Goal: Check status: Check status

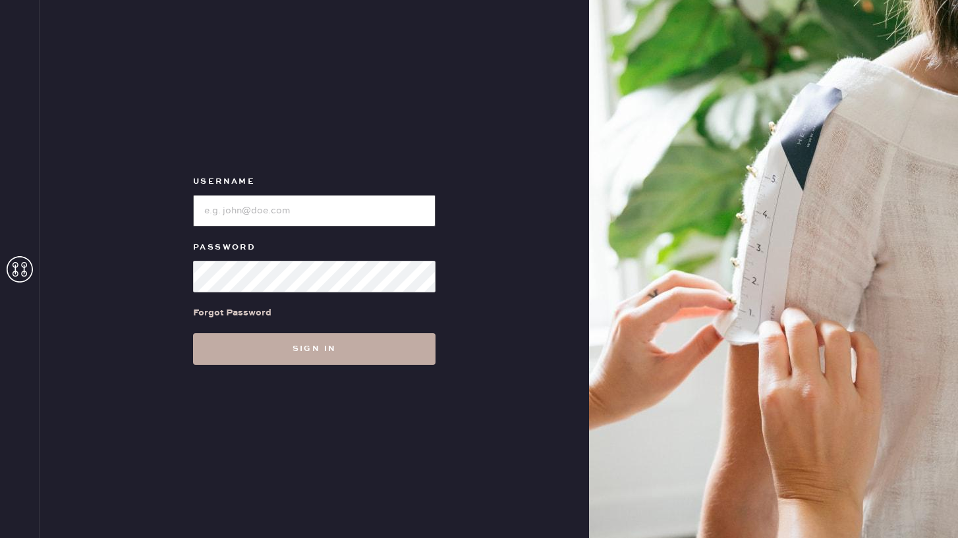
type input "reformationponce"
click at [362, 343] on button "Sign in" at bounding box center [314, 349] width 242 height 32
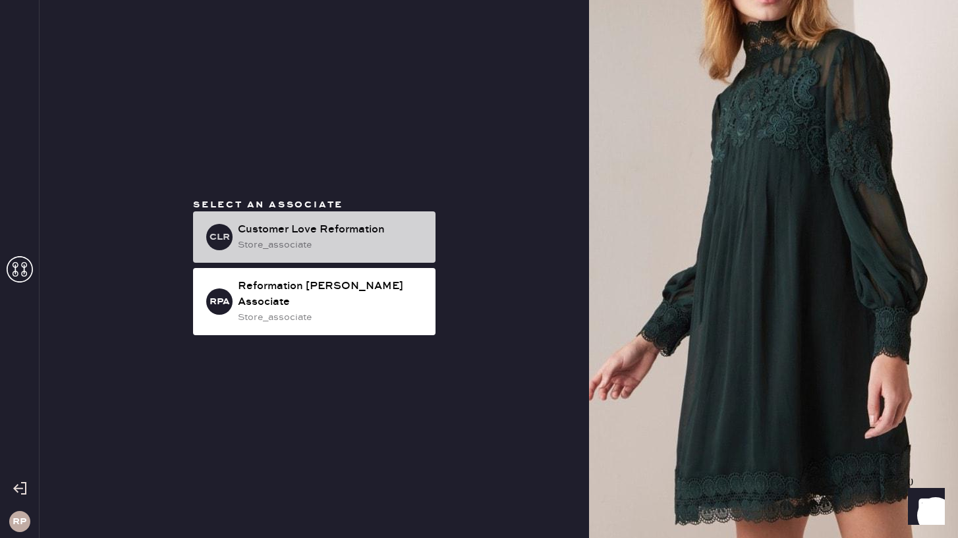
click at [357, 238] on div "Customer Love Reformation" at bounding box center [331, 230] width 187 height 16
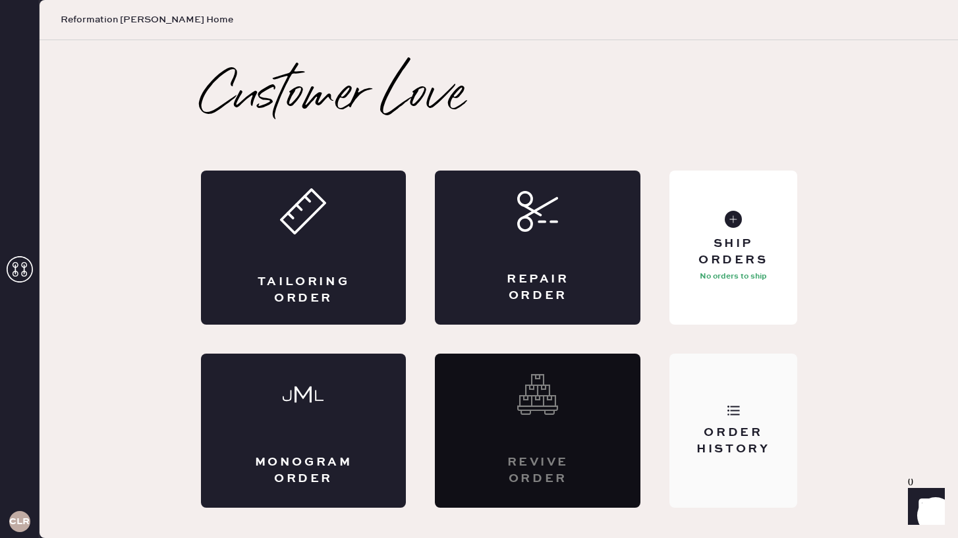
click at [711, 423] on div "Order History" at bounding box center [732, 431] width 127 height 154
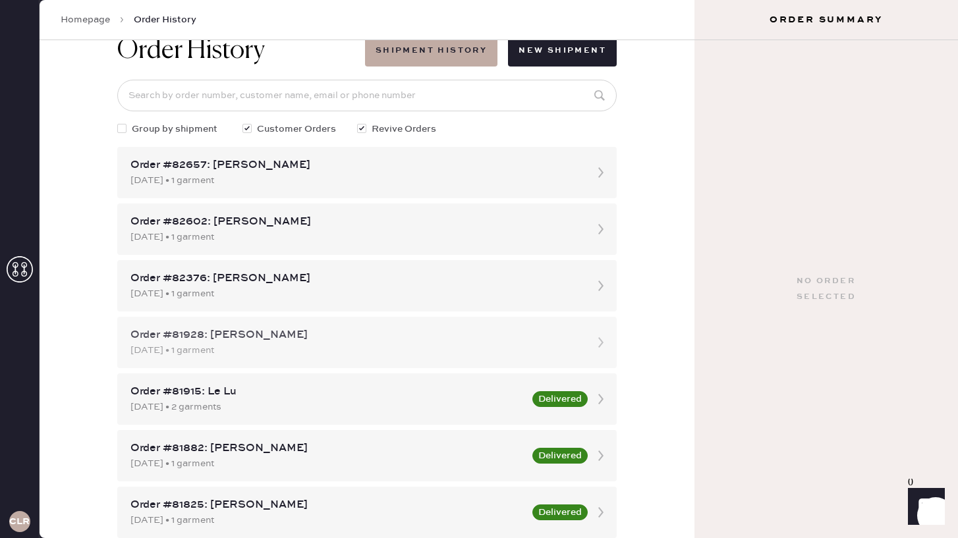
scroll to position [36, 0]
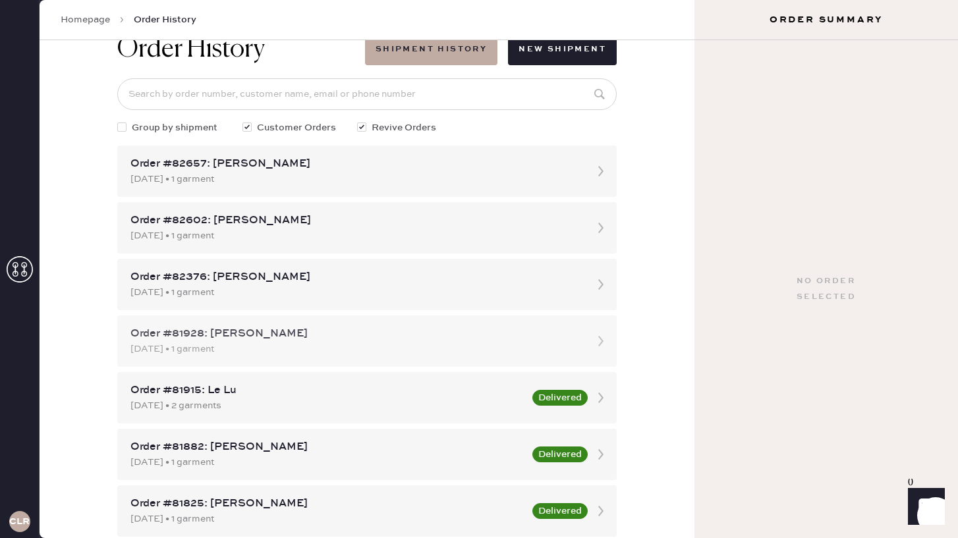
click at [333, 337] on div "Order #81928: [PERSON_NAME]" at bounding box center [354, 334] width 449 height 16
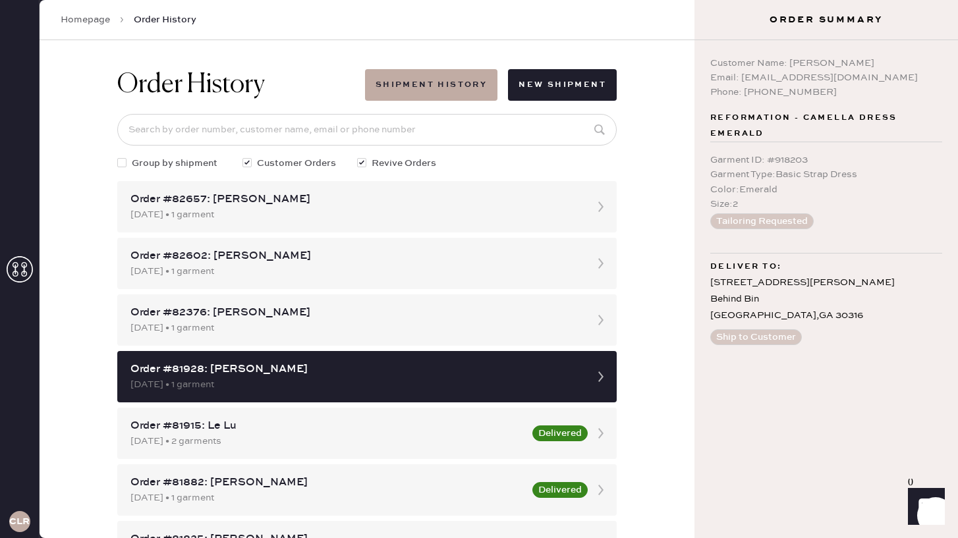
click at [122, 161] on div at bounding box center [121, 162] width 9 height 9
click at [118, 157] on input "Group by shipment" at bounding box center [117, 156] width 1 height 1
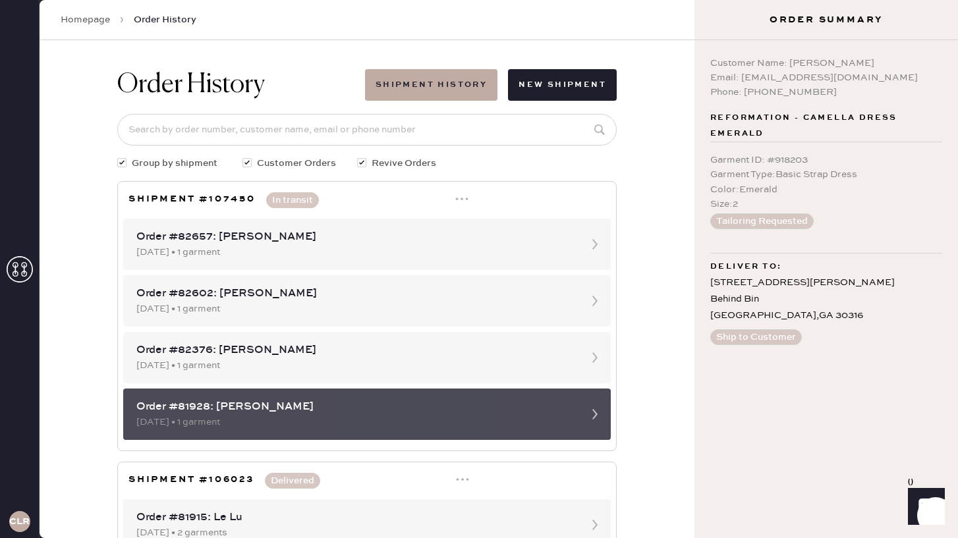
click at [507, 410] on div "Order #81928: [PERSON_NAME]" at bounding box center [355, 407] width 438 height 16
click at [325, 422] on div "[DATE] • 1 garment" at bounding box center [355, 422] width 438 height 14
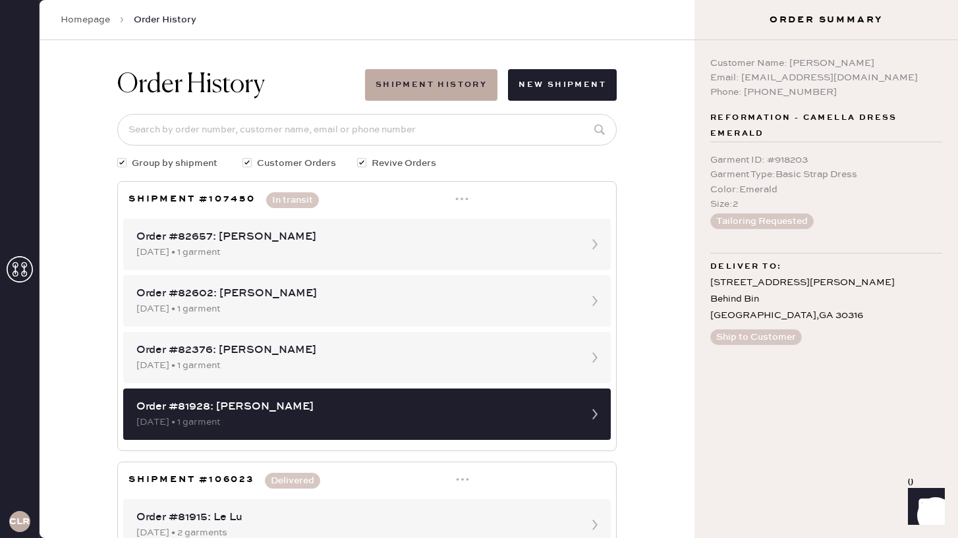
click at [306, 198] on button "In transit" at bounding box center [292, 200] width 53 height 16
click at [297, 197] on button "In transit" at bounding box center [292, 200] width 53 height 16
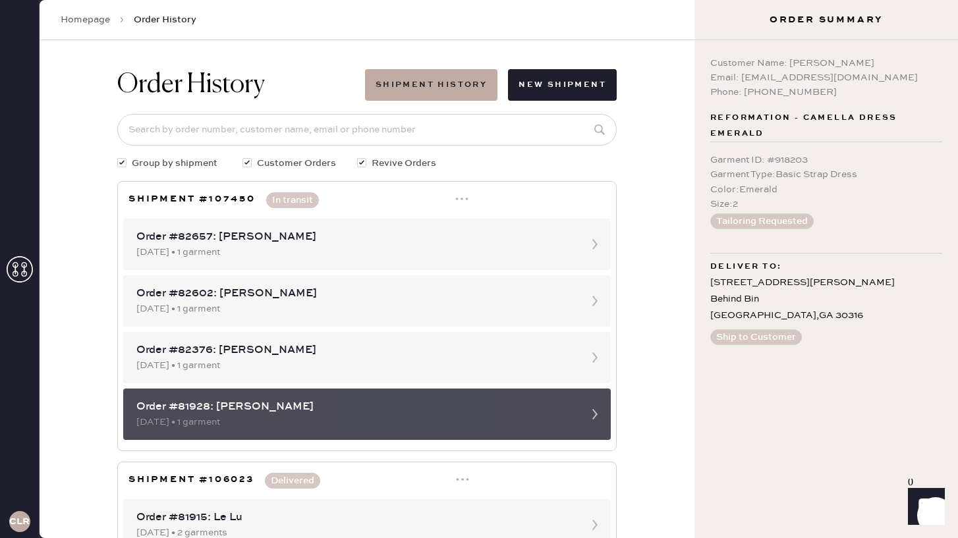
click at [254, 412] on div "Order #81928: [PERSON_NAME]" at bounding box center [355, 407] width 438 height 16
click at [254, 411] on div "Order #81928: [PERSON_NAME]" at bounding box center [355, 407] width 438 height 16
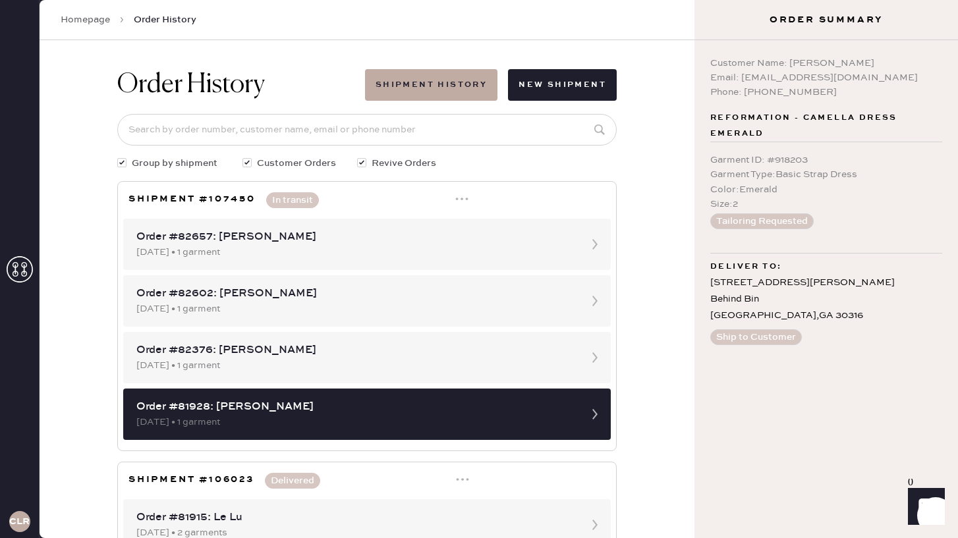
click at [121, 163] on div at bounding box center [121, 162] width 9 height 9
click at [118, 157] on input "Group by shipment" at bounding box center [117, 156] width 1 height 1
checkbox input "false"
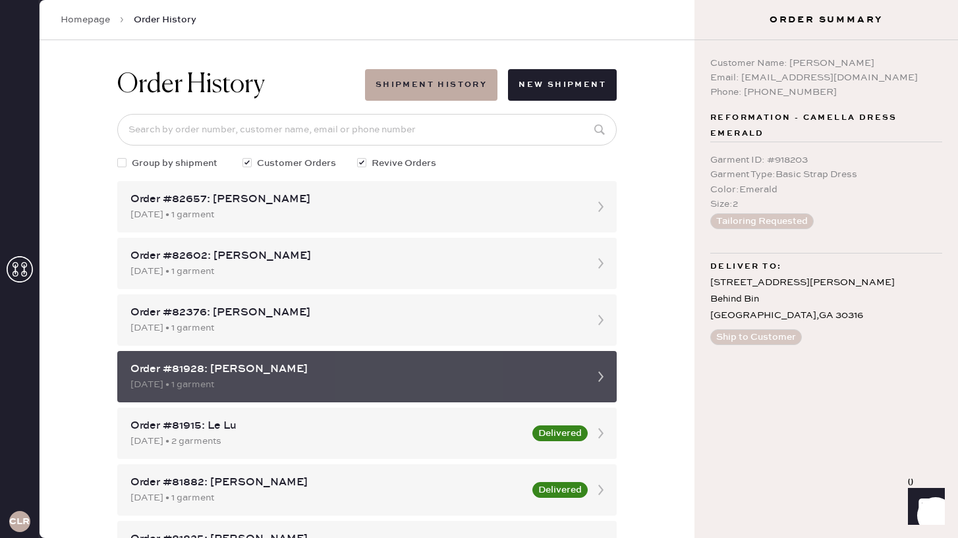
click at [275, 359] on div "Order #81928: [PERSON_NAME] [DATE] • 1 garment" at bounding box center [366, 376] width 499 height 51
click at [601, 378] on use at bounding box center [600, 377] width 5 height 11
click at [601, 376] on icon at bounding box center [601, 377] width 26 height 26
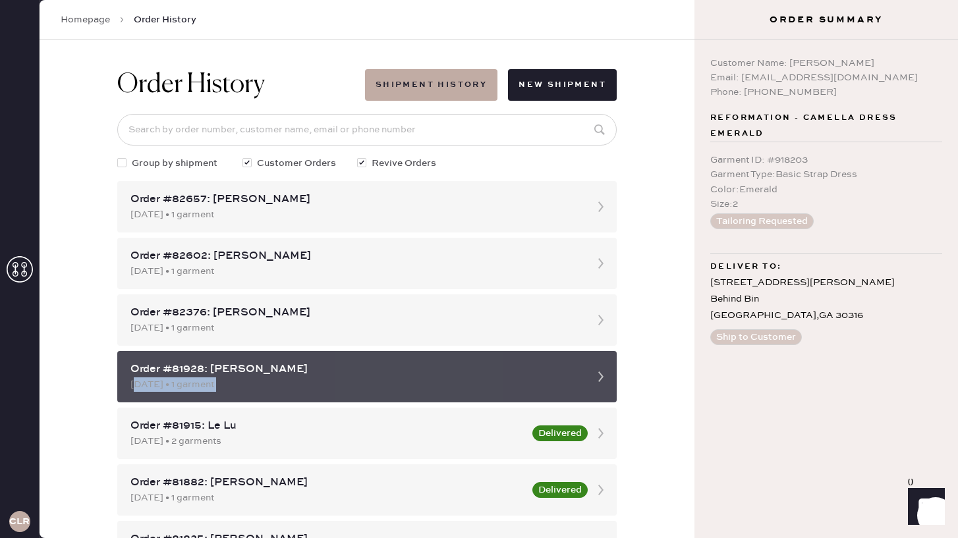
click at [601, 376] on icon at bounding box center [601, 377] width 26 height 26
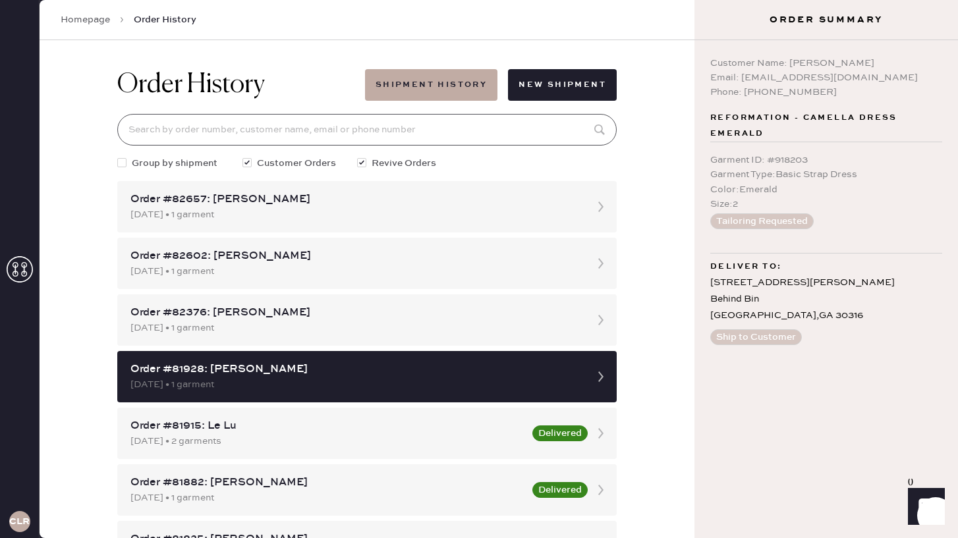
click at [194, 134] on input at bounding box center [366, 130] width 499 height 32
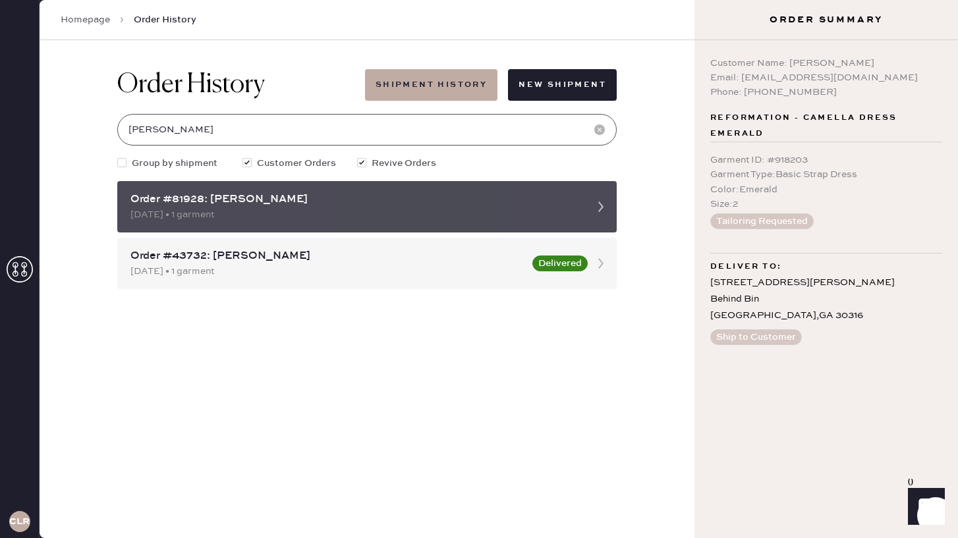
type input "[PERSON_NAME]"
click at [341, 215] on div "[DATE] • 1 garment" at bounding box center [354, 215] width 449 height 14
click at [472, 210] on div "[DATE] • 1 garment" at bounding box center [354, 215] width 449 height 14
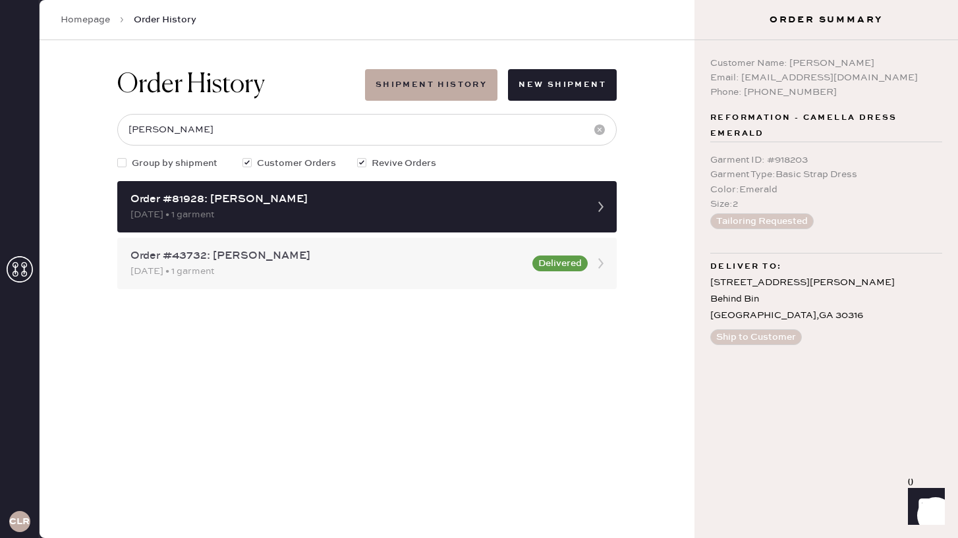
click at [579, 273] on div "Order #43732: [PERSON_NAME] [DATE] • 1 garment Delivered" at bounding box center [366, 263] width 499 height 51
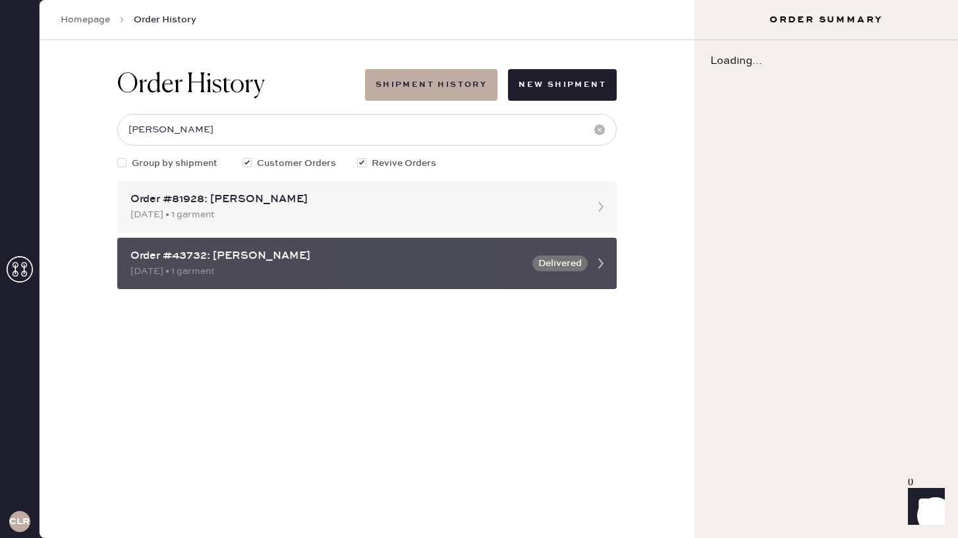
click at [587, 262] on button "Delivered" at bounding box center [559, 264] width 55 height 16
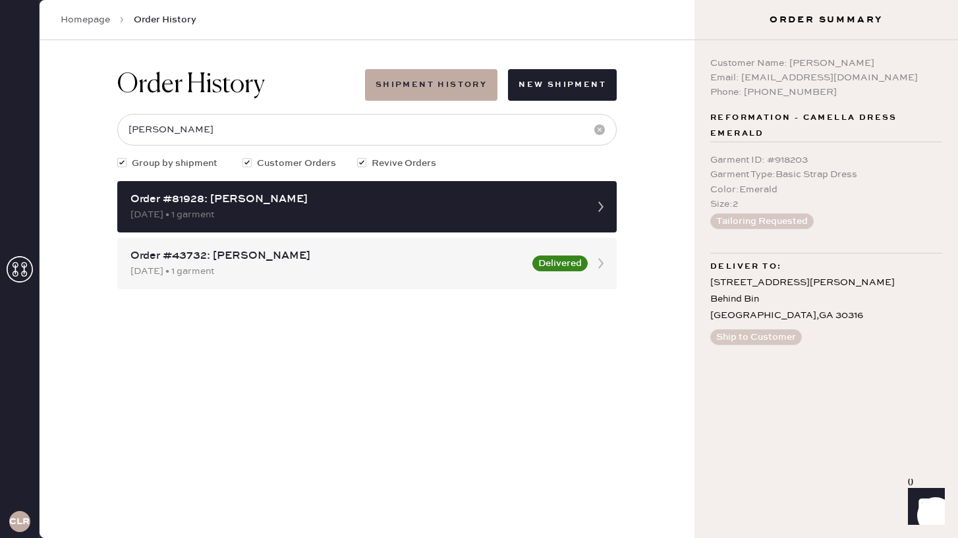
checkbox input "true"
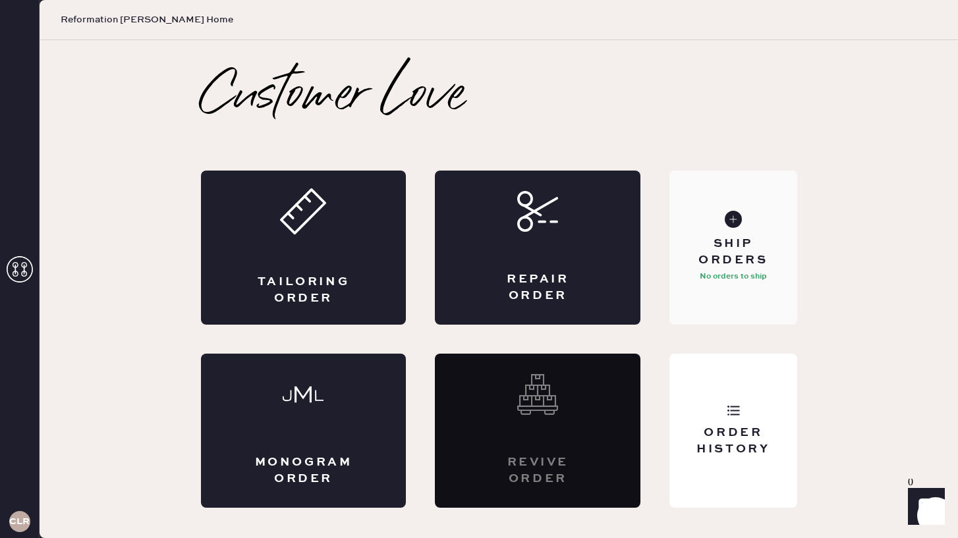
click at [742, 241] on div "Ship Orders" at bounding box center [733, 252] width 106 height 33
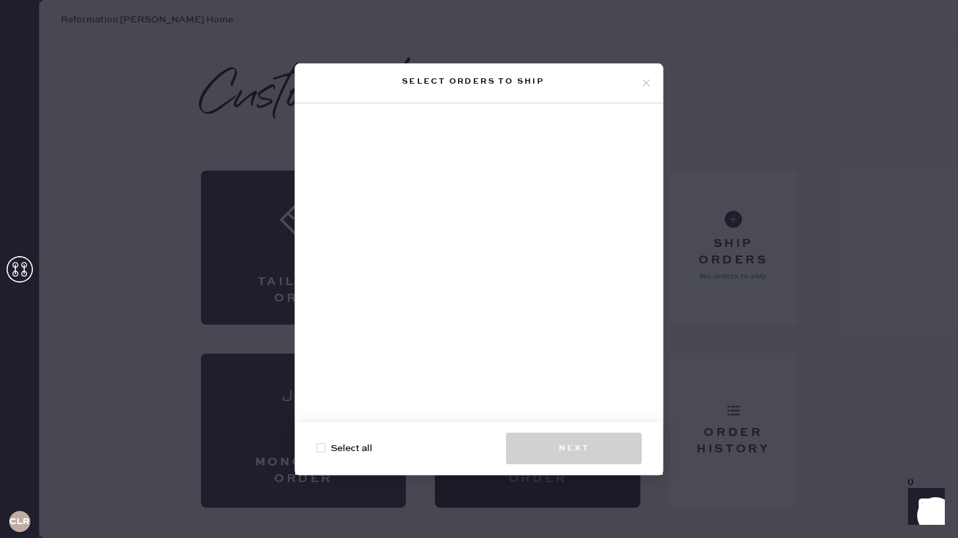
click at [642, 81] on icon at bounding box center [646, 83] width 12 height 12
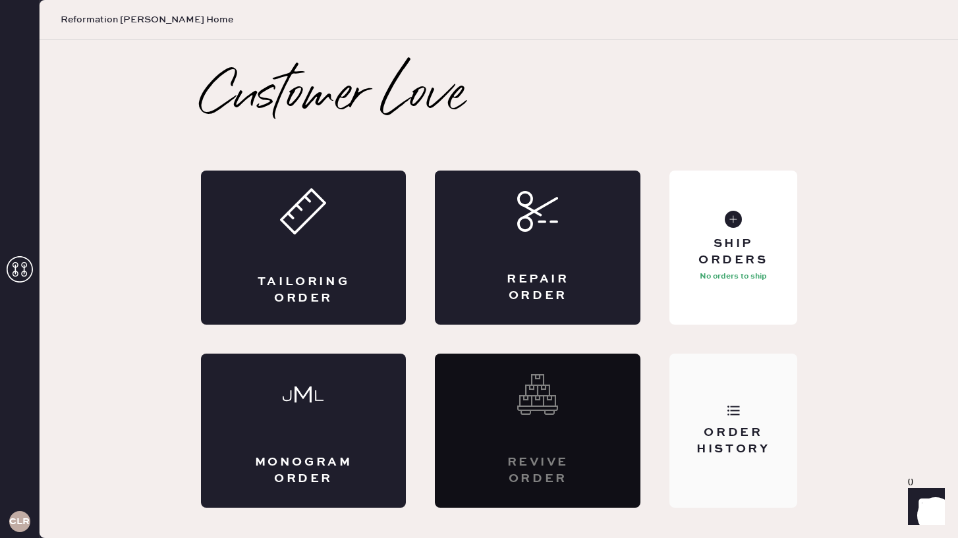
click at [698, 405] on div "Order History" at bounding box center [732, 431] width 127 height 154
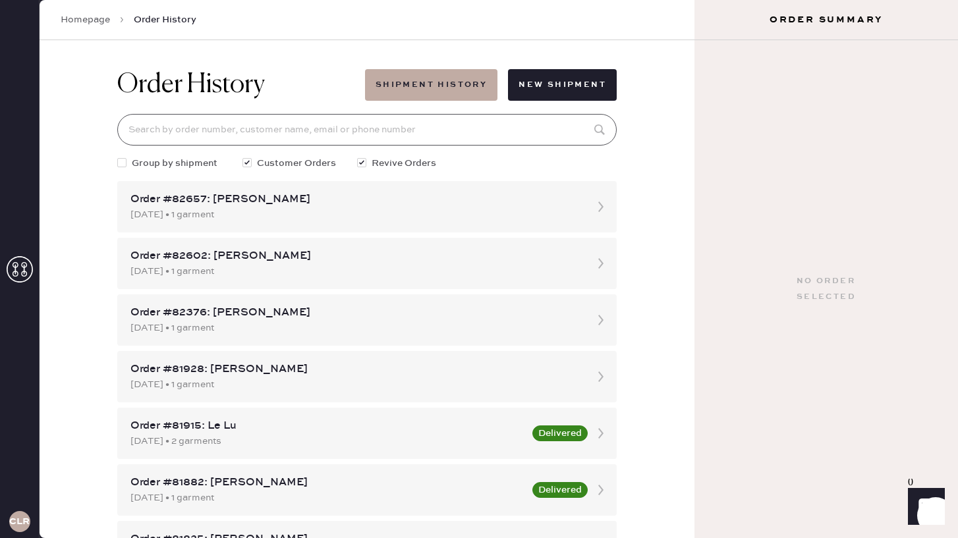
click at [303, 132] on input at bounding box center [366, 130] width 499 height 32
type input "[PERSON_NAME]"
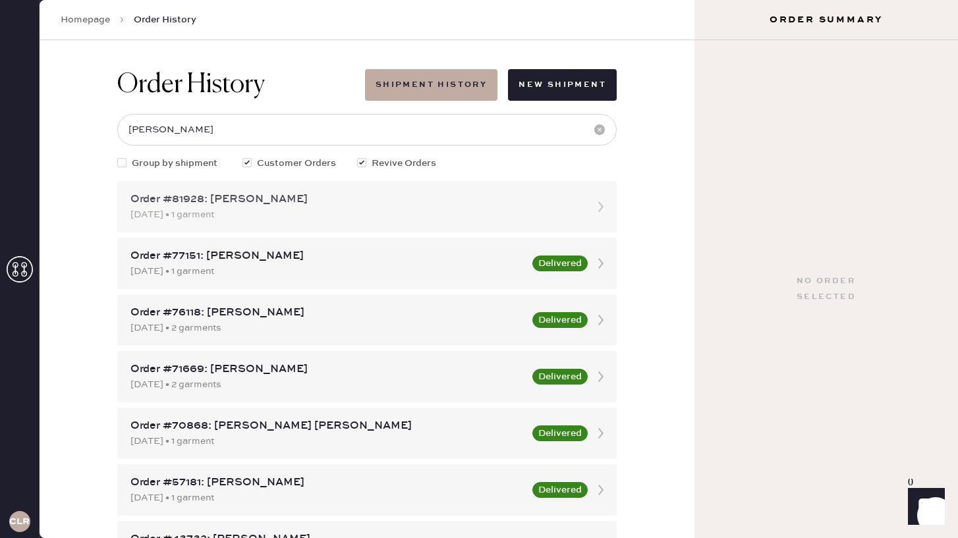
click at [460, 196] on div "Order #81928: [PERSON_NAME]" at bounding box center [354, 200] width 449 height 16
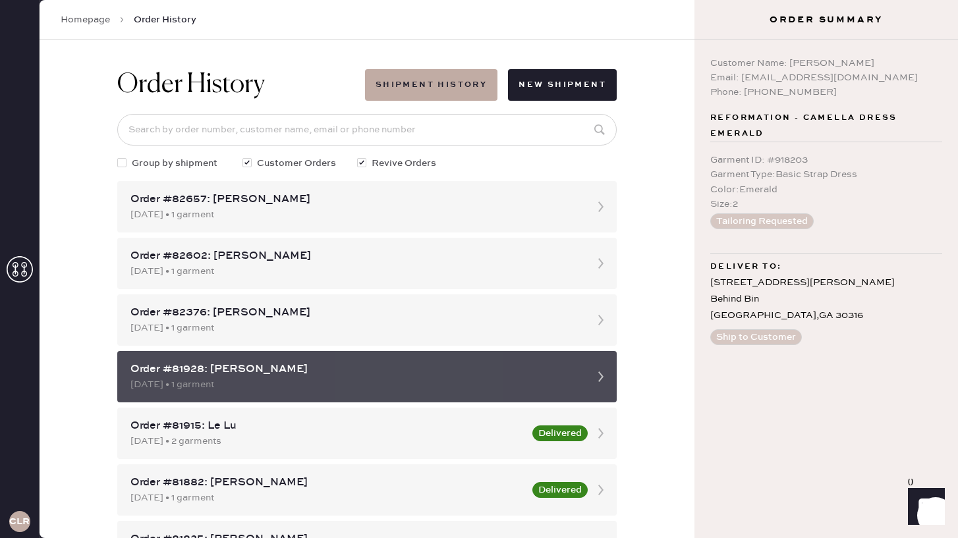
click at [469, 382] on div "[DATE] • 1 garment" at bounding box center [354, 385] width 449 height 14
click at [366, 374] on div "Order #81928: [PERSON_NAME]" at bounding box center [354, 370] width 449 height 16
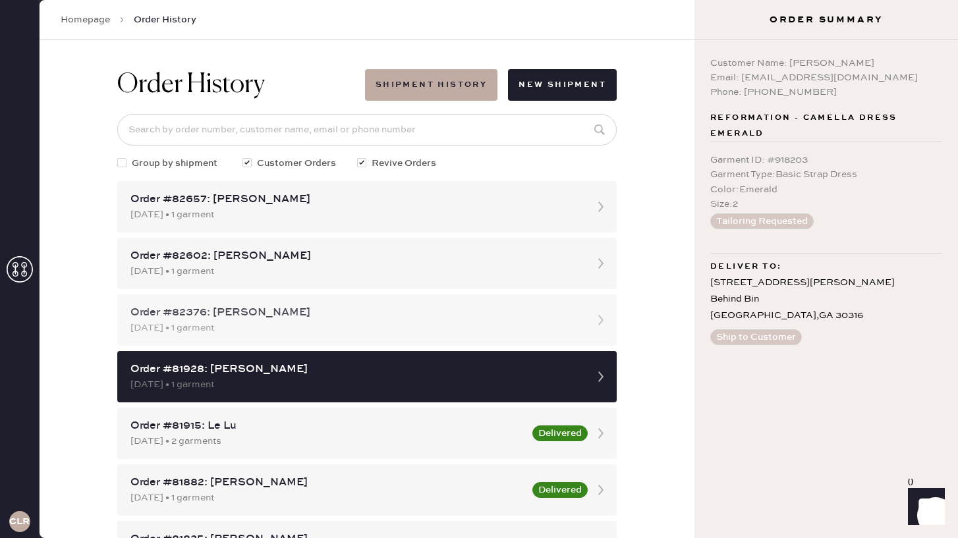
click at [318, 331] on div "[DATE] • 1 garment" at bounding box center [354, 328] width 449 height 14
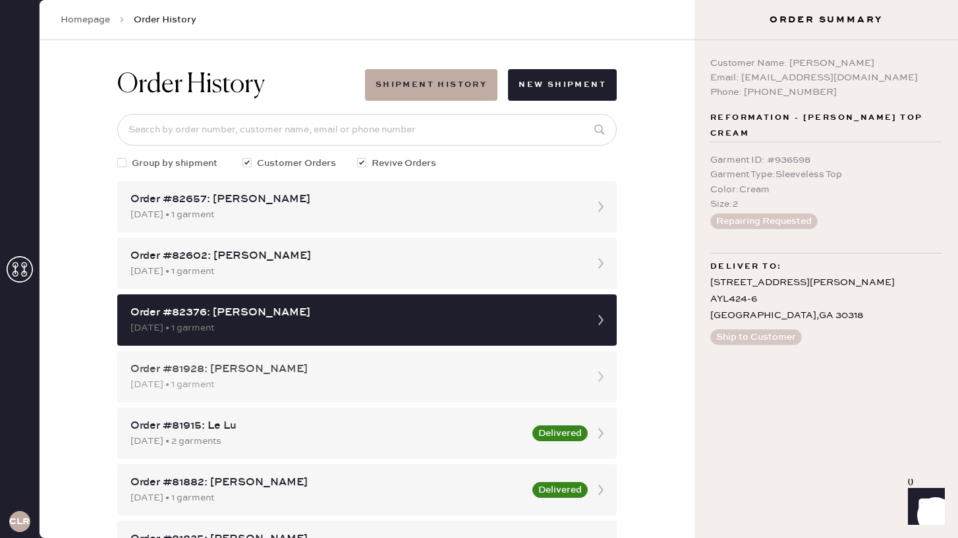
click at [295, 371] on div "Order #81928: [PERSON_NAME]" at bounding box center [354, 370] width 449 height 16
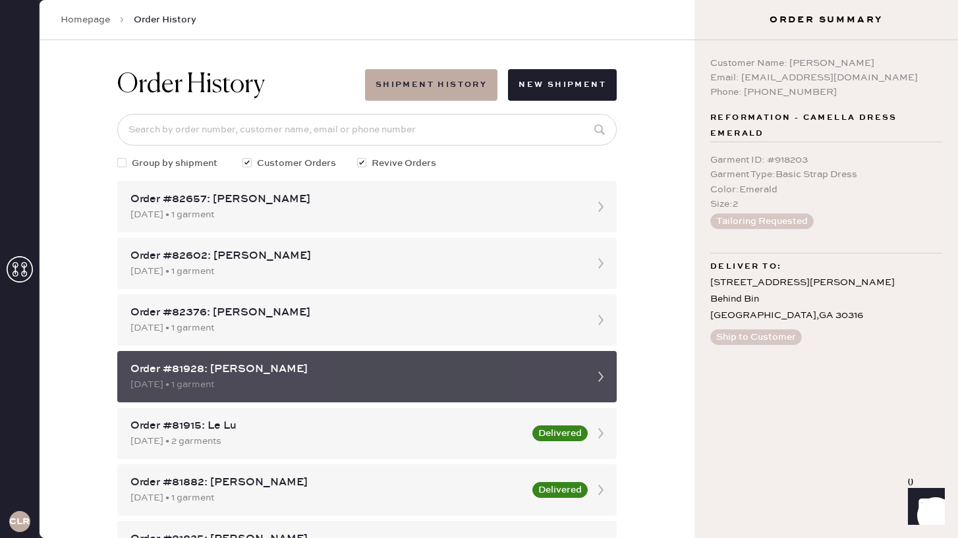
click at [172, 368] on div "Order #81928: [PERSON_NAME]" at bounding box center [354, 370] width 449 height 16
drag, startPoint x: 124, startPoint y: 373, endPoint x: 308, endPoint y: 372, distance: 183.8
click at [308, 372] on div "Order #81928: [PERSON_NAME] [DATE] • 1 garment" at bounding box center [366, 376] width 499 height 51
copy div "Order #81928: [PERSON_NAME]"
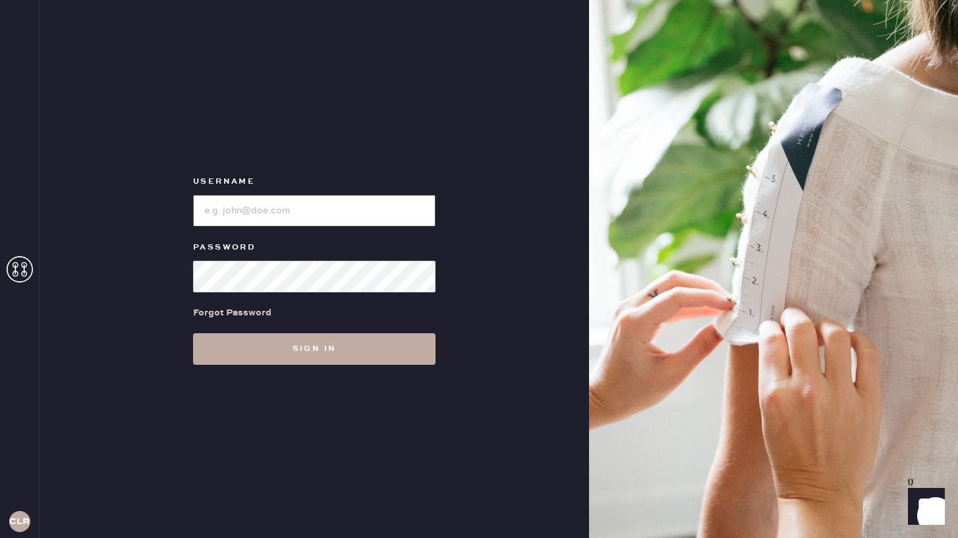
type input "reformationponce"
click at [400, 353] on button "Sign in" at bounding box center [314, 349] width 242 height 32
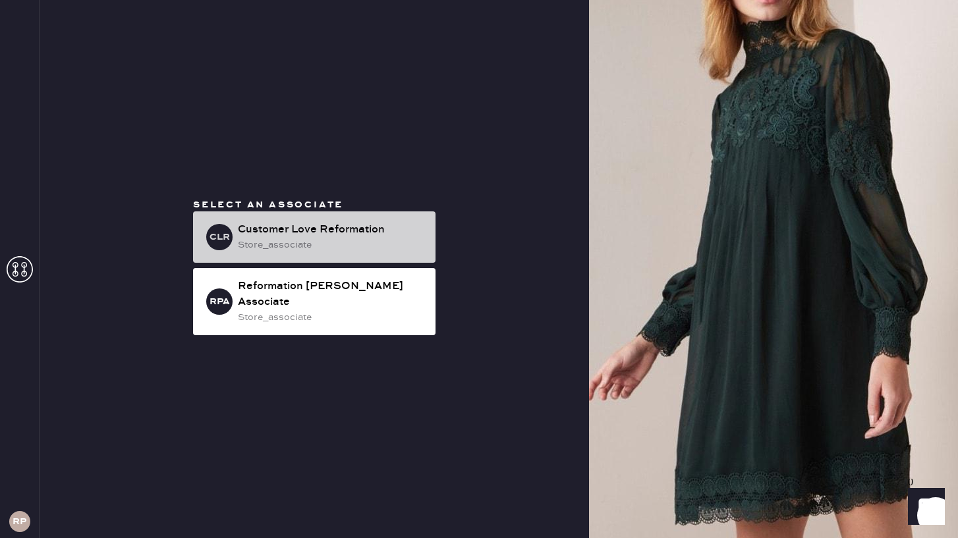
click at [313, 252] on div "store_associate" at bounding box center [331, 245] width 187 height 14
